Goal: Task Accomplishment & Management: Complete application form

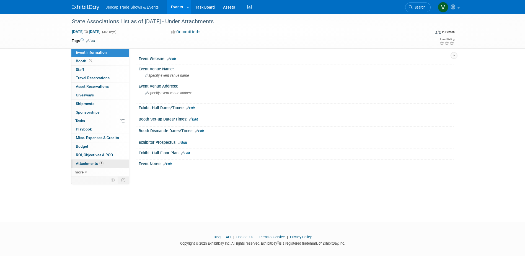
click at [88, 164] on span "Attachments 1" at bounding box center [90, 163] width 28 height 4
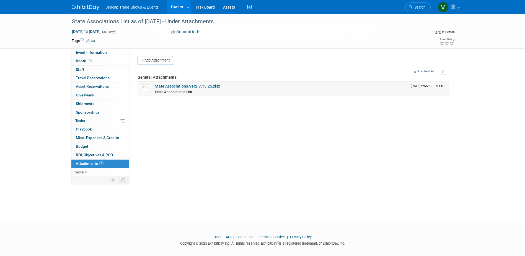
click at [173, 87] on link "State Associations.Ver2-7.15.25.xlsx" at bounding box center [187, 86] width 65 height 4
click at [154, 7] on span "Jencap Trade Shows & Events" at bounding box center [132, 7] width 53 height 4
click at [179, 6] on link "Events" at bounding box center [177, 7] width 20 height 14
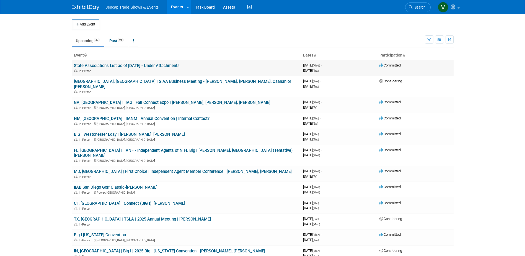
click at [133, 65] on link "State Associations List as of [DATE] - Under Attachments" at bounding box center [127, 65] width 106 height 5
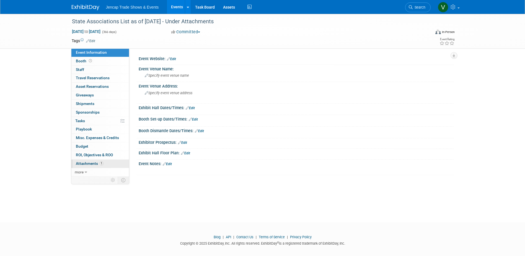
click at [86, 163] on span "Attachments 1" at bounding box center [90, 163] width 28 height 4
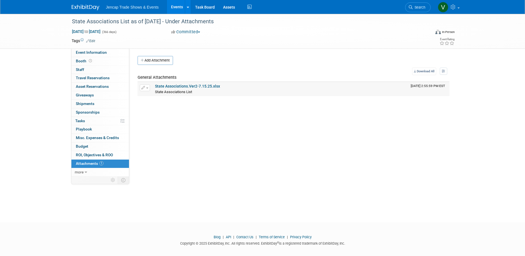
click at [202, 87] on link "State Associations.Ver2-7.15.25.xlsx" at bounding box center [187, 86] width 65 height 4
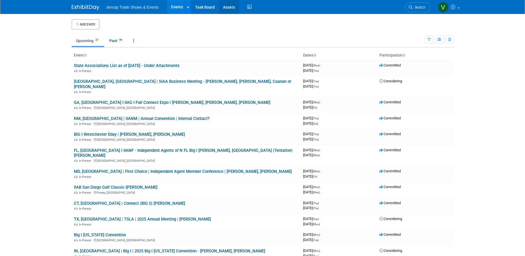
click at [225, 6] on link "Assets" at bounding box center [229, 7] width 20 height 14
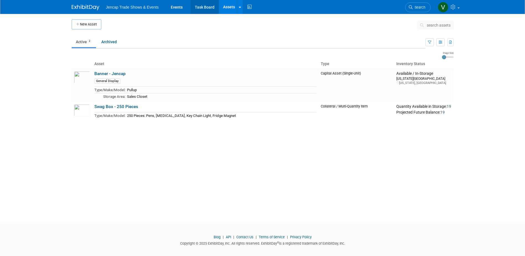
click at [204, 9] on link "Task Board" at bounding box center [205, 7] width 28 height 14
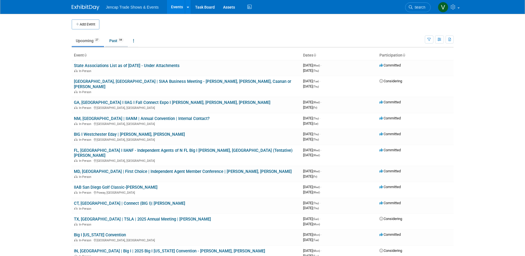
click at [116, 40] on link "Past 94" at bounding box center [116, 40] width 23 height 11
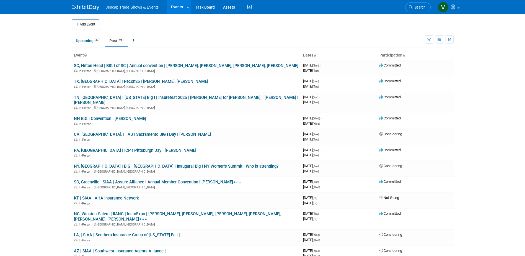
click at [85, 56] on icon at bounding box center [85, 56] width 3 height 4
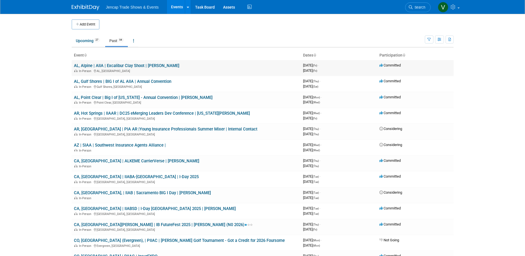
click at [105, 67] on link "AL, Alpine | AIIA | Excalibur Clay Shoot | [PERSON_NAME]" at bounding box center [126, 65] width 105 height 5
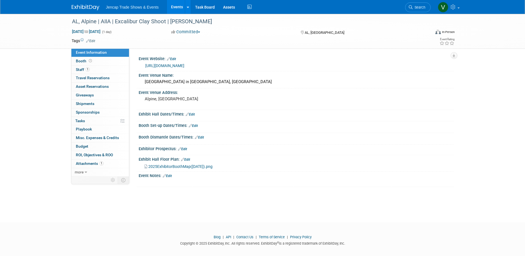
click at [131, 8] on span "Jencap Trade Shows & Events" at bounding box center [132, 7] width 53 height 4
click at [144, 5] on li "Jencap Trade Shows & Events" at bounding box center [136, 5] width 61 height 8
drag, startPoint x: 148, startPoint y: 6, endPoint x: 161, endPoint y: 5, distance: 13.7
click at [148, 5] on span "Jencap Trade Shows & Events" at bounding box center [132, 7] width 53 height 4
click at [175, 6] on link "Events" at bounding box center [177, 7] width 20 height 14
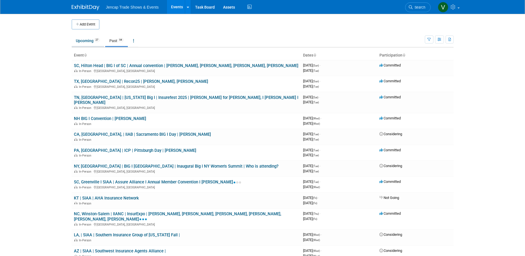
click at [89, 42] on link "Upcoming 27" at bounding box center [88, 40] width 32 height 11
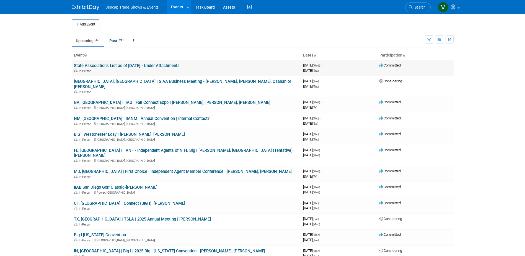
click at [105, 66] on link "State Associations List as of [DATE] - Under Attachments" at bounding box center [127, 65] width 106 height 5
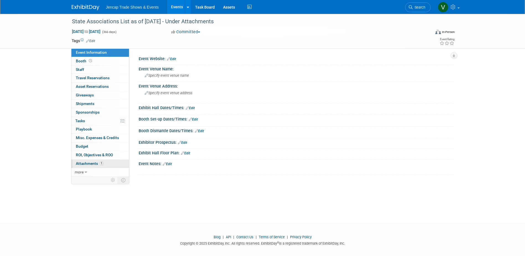
click at [92, 162] on span "Attachments 1" at bounding box center [90, 163] width 28 height 4
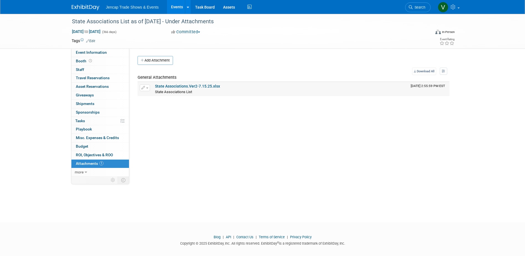
click at [167, 88] on link "State Associations.Ver2-7.15.25.xlsx" at bounding box center [187, 86] width 65 height 4
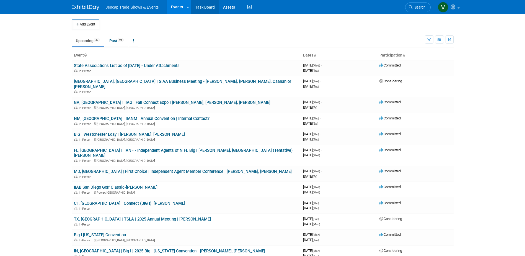
click at [204, 5] on link "Task Board" at bounding box center [205, 7] width 28 height 14
click at [91, 25] on button "Add Event" at bounding box center [86, 24] width 28 height 10
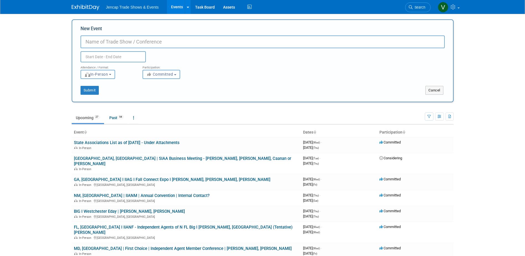
click at [113, 58] on input "text" at bounding box center [113, 56] width 65 height 11
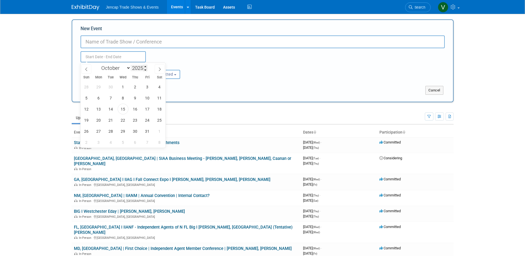
click at [143, 70] on input "2025" at bounding box center [139, 68] width 17 height 6
click at [143, 68] on input "2025" at bounding box center [139, 68] width 17 height 6
click at [145, 68] on span at bounding box center [145, 69] width 4 height 3
type input "2024"
click at [105, 40] on input "New Event" at bounding box center [263, 41] width 364 height 13
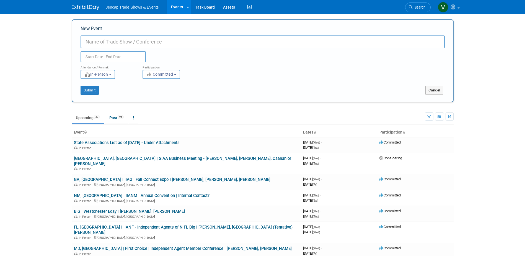
click at [124, 54] on input "text" at bounding box center [113, 56] width 65 height 11
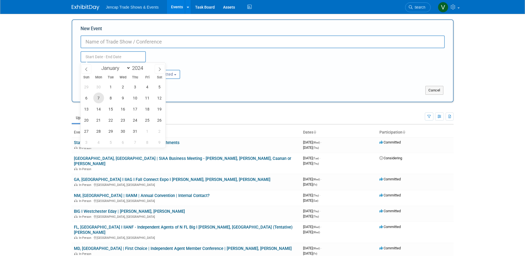
click at [100, 97] on span "7" at bounding box center [98, 97] width 11 height 11
click at [112, 87] on span "1" at bounding box center [110, 86] width 11 height 11
type input "Oct 1, 2024 to Oct 7, 2024"
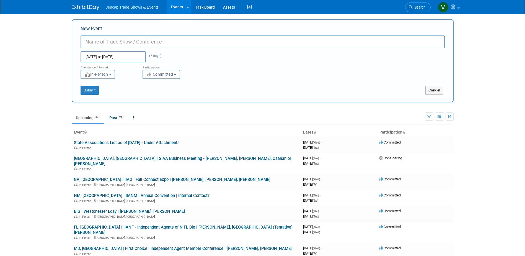
click at [110, 58] on input "Oct 1, 2024 to Oct 7, 2024" at bounding box center [113, 56] width 65 height 11
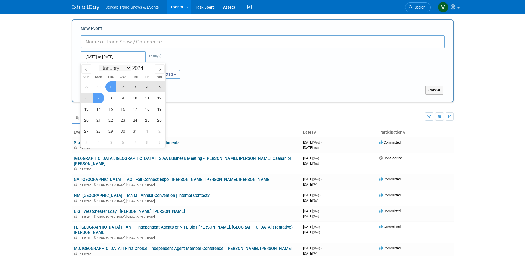
click at [127, 68] on select "January February March April May June July August September October November De…" at bounding box center [115, 67] width 32 height 7
select select "11"
click at [99, 64] on select "January February March April May June July August September October November De…" at bounding box center [115, 67] width 32 height 7
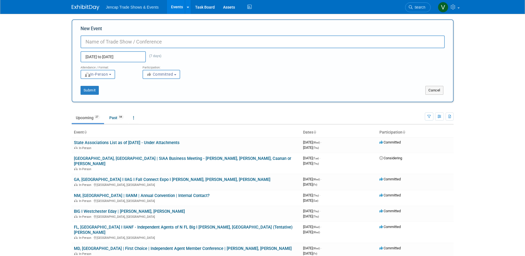
click at [98, 39] on input "New Event" at bounding box center [263, 41] width 364 height 13
click at [94, 42] on input "New Event" at bounding box center [263, 41] width 364 height 13
type input "z"
paste input "Independent Agents of Georgia - Big I"
click at [111, 41] on input "Association Independent Agents of Georgia - Big I" at bounding box center [263, 41] width 364 height 13
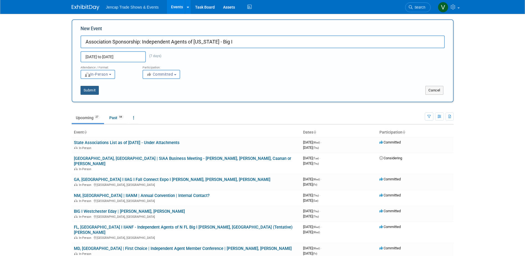
type input "Association Sponsorship: Independent Agents of [US_STATE] - Big I"
click at [91, 90] on button "Submit" at bounding box center [90, 90] width 18 height 9
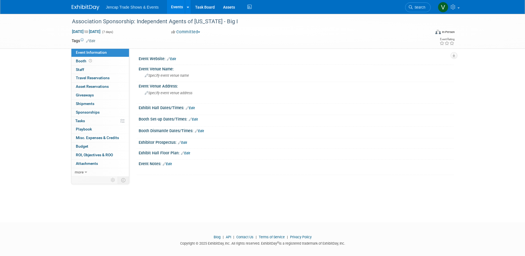
click at [178, 7] on link "Events" at bounding box center [177, 7] width 20 height 14
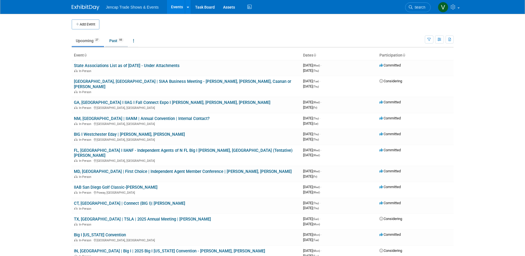
click at [115, 39] on link "Past 95" at bounding box center [116, 40] width 23 height 11
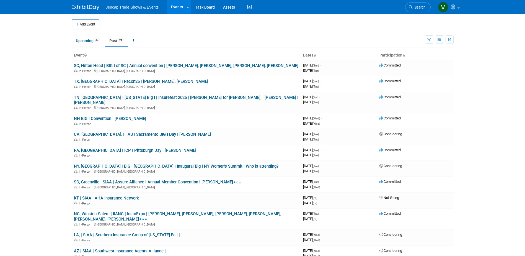
click at [312, 56] on th "Dates" at bounding box center [339, 55] width 76 height 9
click at [316, 56] on icon at bounding box center [314, 56] width 3 height 4
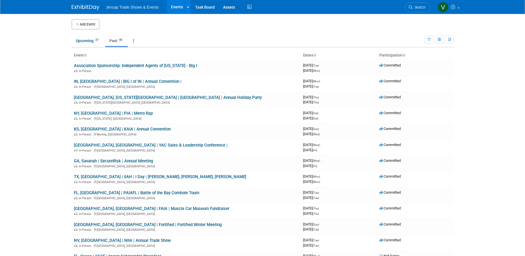
click at [85, 56] on icon at bounding box center [85, 56] width 3 height 4
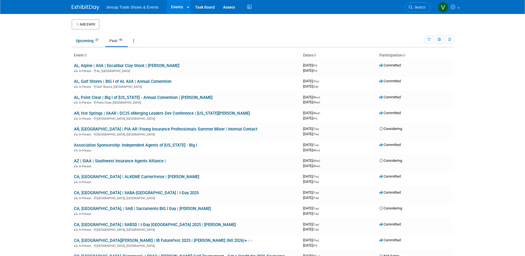
drag, startPoint x: 0, startPoint y: 0, endPoint x: 85, endPoint y: 55, distance: 101.8
click at [85, 55] on icon at bounding box center [85, 56] width 3 height 4
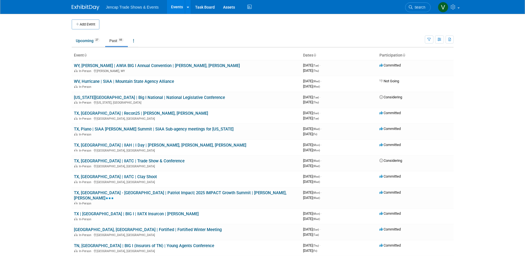
click at [85, 55] on icon at bounding box center [85, 56] width 3 height 4
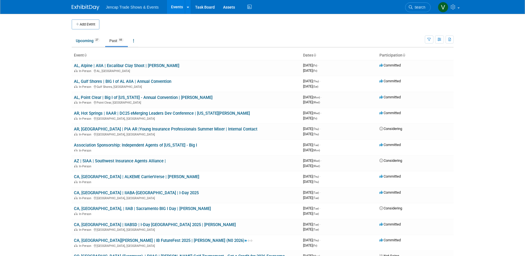
click at [315, 55] on icon at bounding box center [314, 56] width 3 height 4
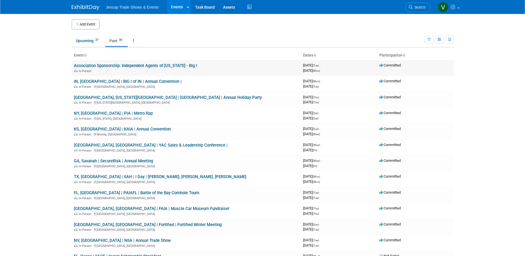
click at [129, 65] on link "Association Sponsorship: Independent Agents of [US_STATE] - Big I" at bounding box center [135, 65] width 123 height 5
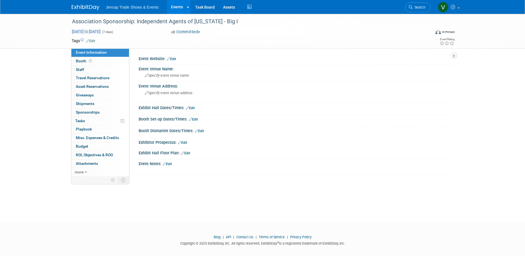
click at [101, 30] on span "[DATE] to [DATE]" at bounding box center [86, 31] width 29 height 5
select select "9"
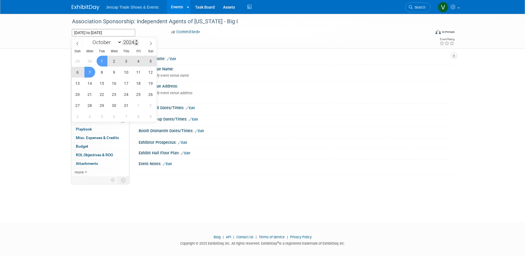
click at [137, 44] on span at bounding box center [136, 43] width 4 height 3
click at [137, 43] on span at bounding box center [136, 43] width 4 height 3
type input "2020"
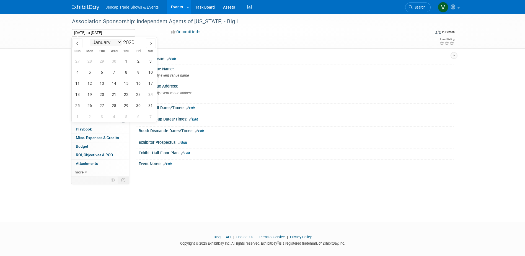
click at [119, 43] on select "January February March April May June July August September October November De…" at bounding box center [106, 42] width 32 height 7
select select "11"
click at [90, 39] on select "January February March April May June July August September October November De…" at bounding box center [106, 42] width 32 height 7
click at [101, 59] on span "1" at bounding box center [102, 61] width 11 height 11
type input "[DATE]"
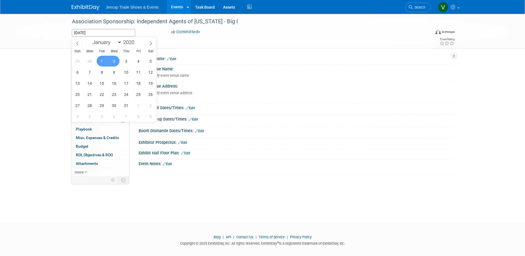
click at [117, 60] on span "2" at bounding box center [114, 61] width 11 height 11
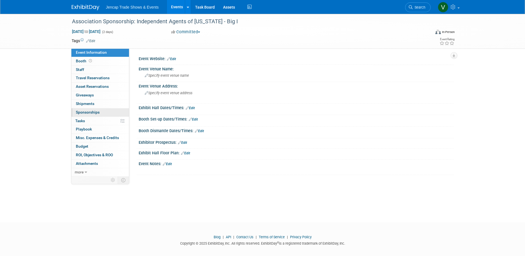
click at [87, 112] on span "Sponsorships 0" at bounding box center [88, 112] width 24 height 4
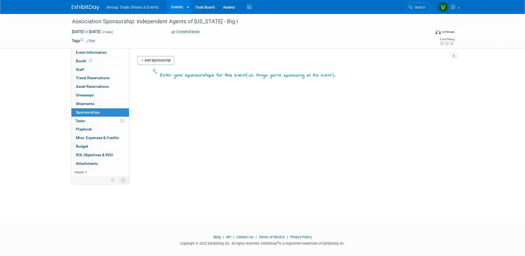
click at [218, 108] on div "Event Website: Edit Event Venue Name: Specify event venue name Event Venue Addr…" at bounding box center [291, 112] width 324 height 128
click at [78, 70] on span "Staff 0" at bounding box center [80, 69] width 8 height 4
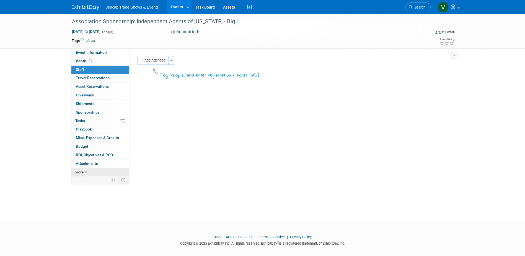
click at [80, 173] on span "more" at bounding box center [79, 172] width 9 height 4
